Goal: Transaction & Acquisition: Purchase product/service

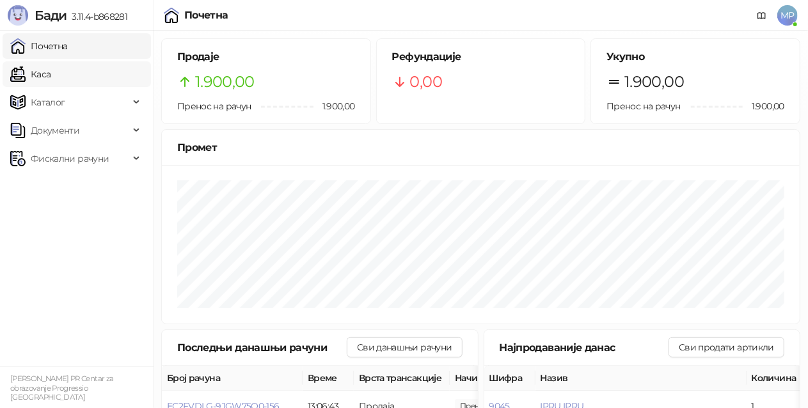
click at [51, 74] on link "Каса" at bounding box center [30, 74] width 40 height 26
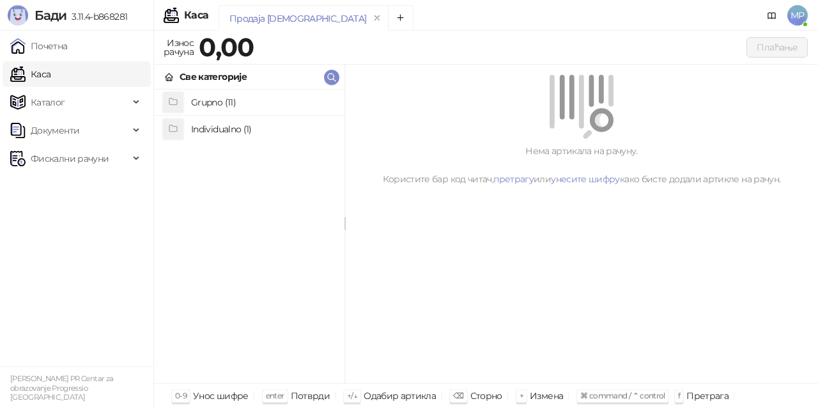
click at [272, 100] on h4 "Grupno (11)" at bounding box center [262, 102] width 143 height 20
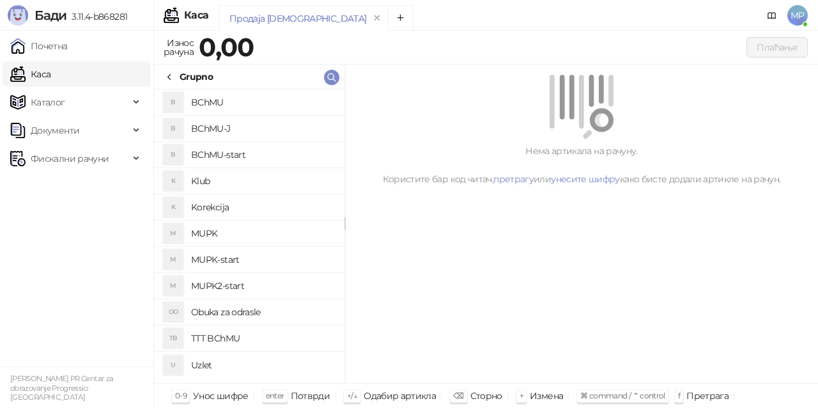
click at [269, 123] on h4 "BChMU-J" at bounding box center [262, 128] width 143 height 20
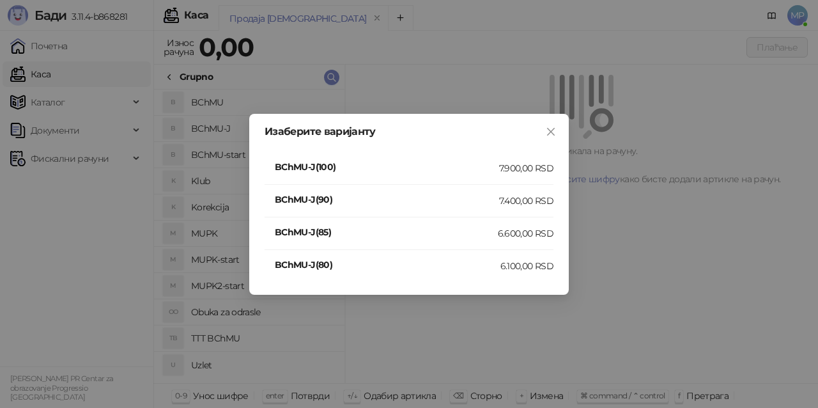
click at [538, 196] on div "7.400,00 RSD" at bounding box center [526, 201] width 54 height 14
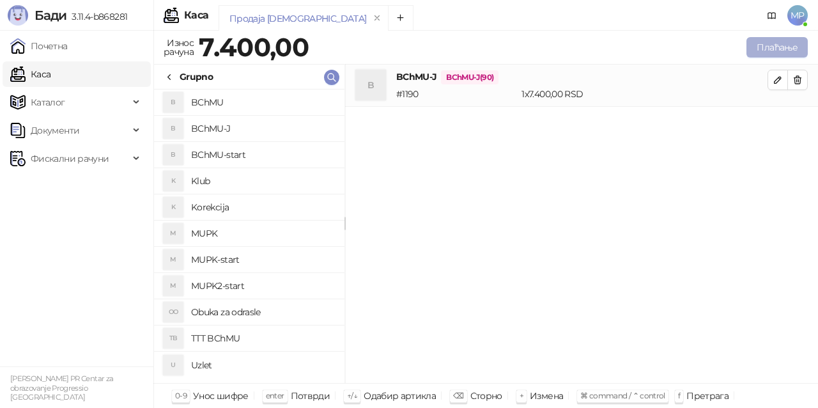
click at [792, 52] on button "Плаћање" at bounding box center [777, 47] width 61 height 20
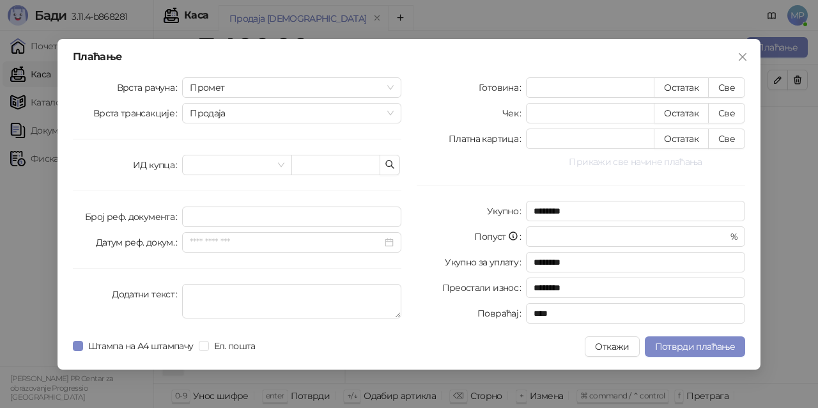
click at [668, 164] on button "Прикажи све начине плаћања" at bounding box center [635, 161] width 219 height 15
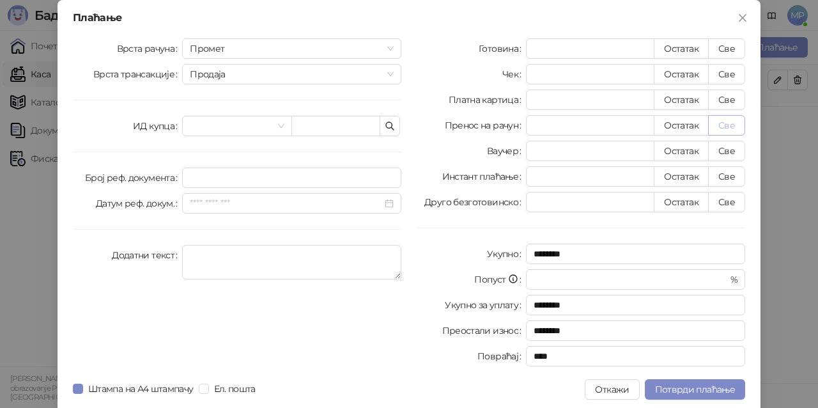
click at [726, 127] on button "Све" at bounding box center [726, 125] width 37 height 20
type input "****"
click at [694, 387] on span "Потврди плаћање" at bounding box center [695, 390] width 80 height 12
